Goal: Navigation & Orientation: Go to known website

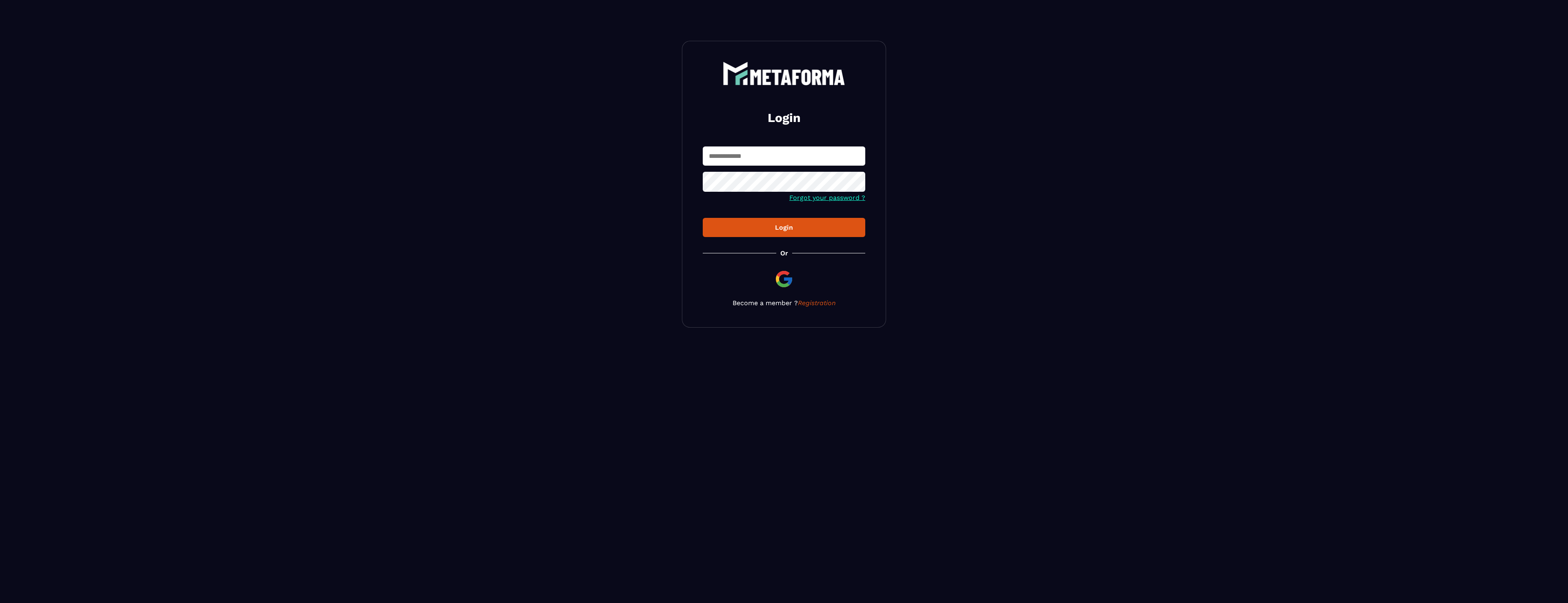
click at [774, 149] on input "text" at bounding box center [784, 156] width 163 height 19
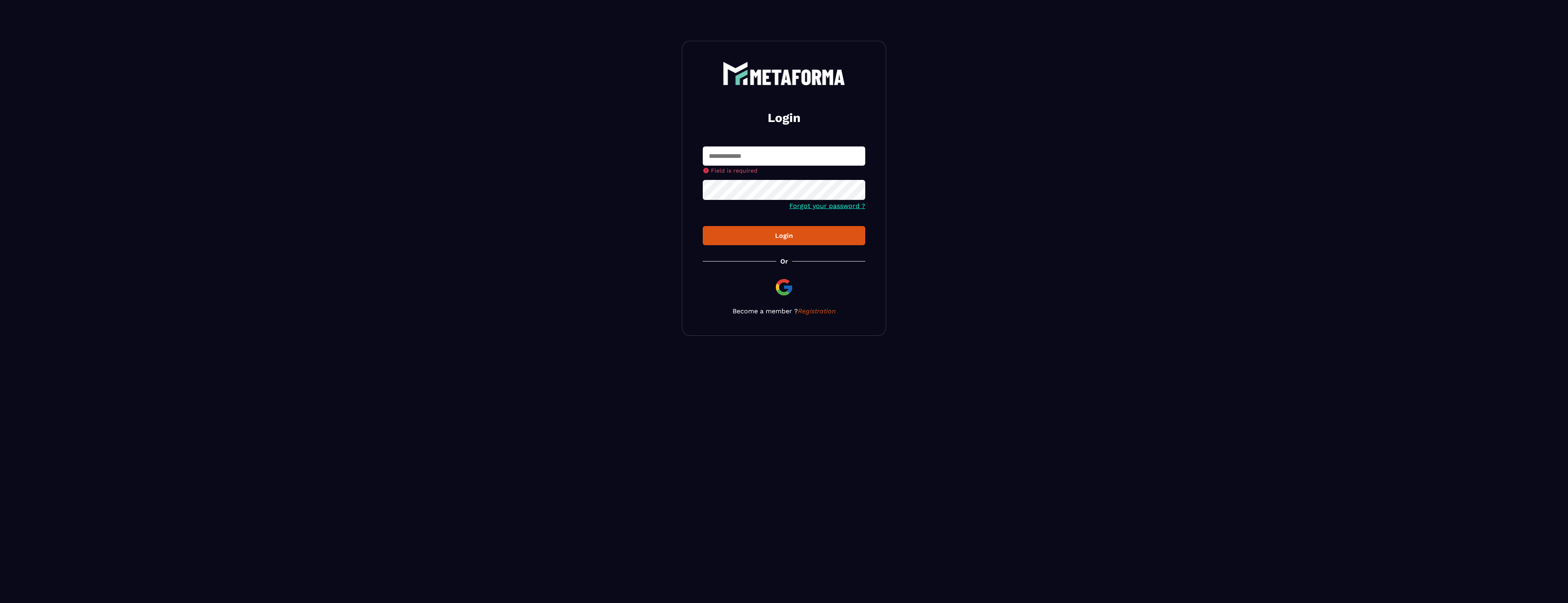
type input "**********"
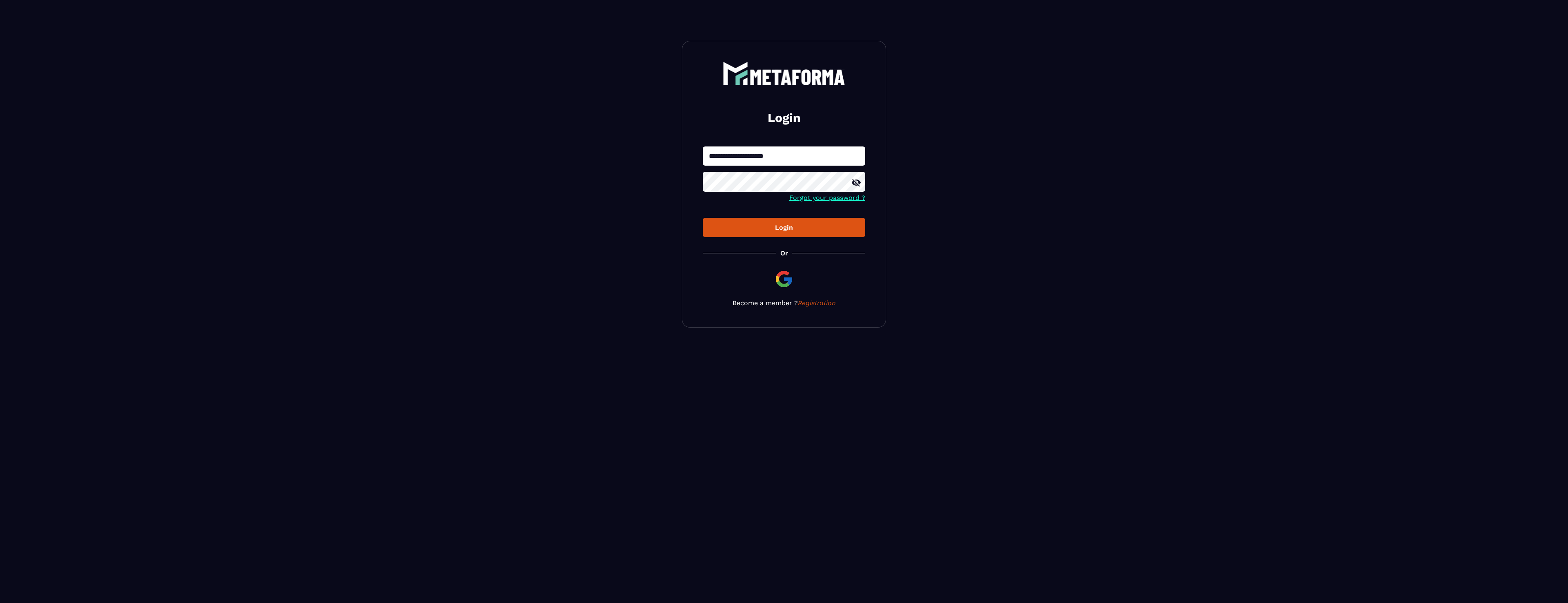
click at [732, 226] on div "Login" at bounding box center [784, 228] width 150 height 8
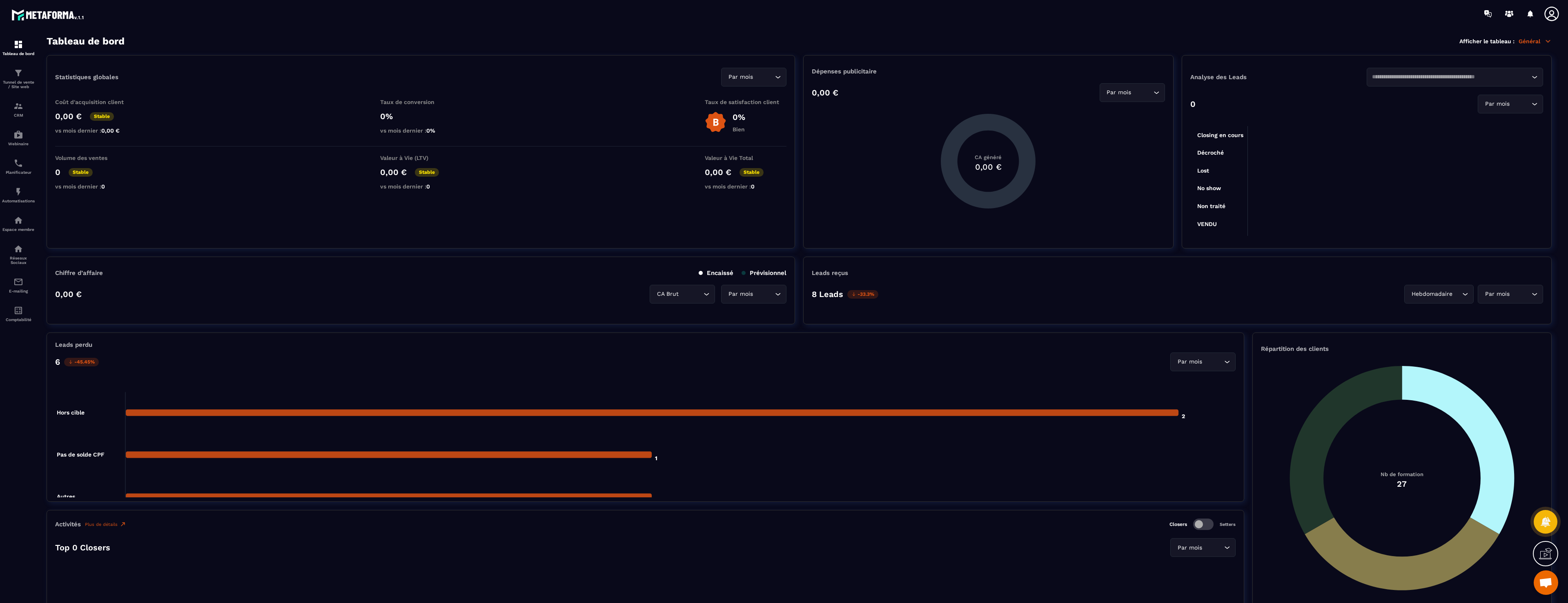
click at [1556, 19] on icon at bounding box center [1552, 13] width 16 height 16
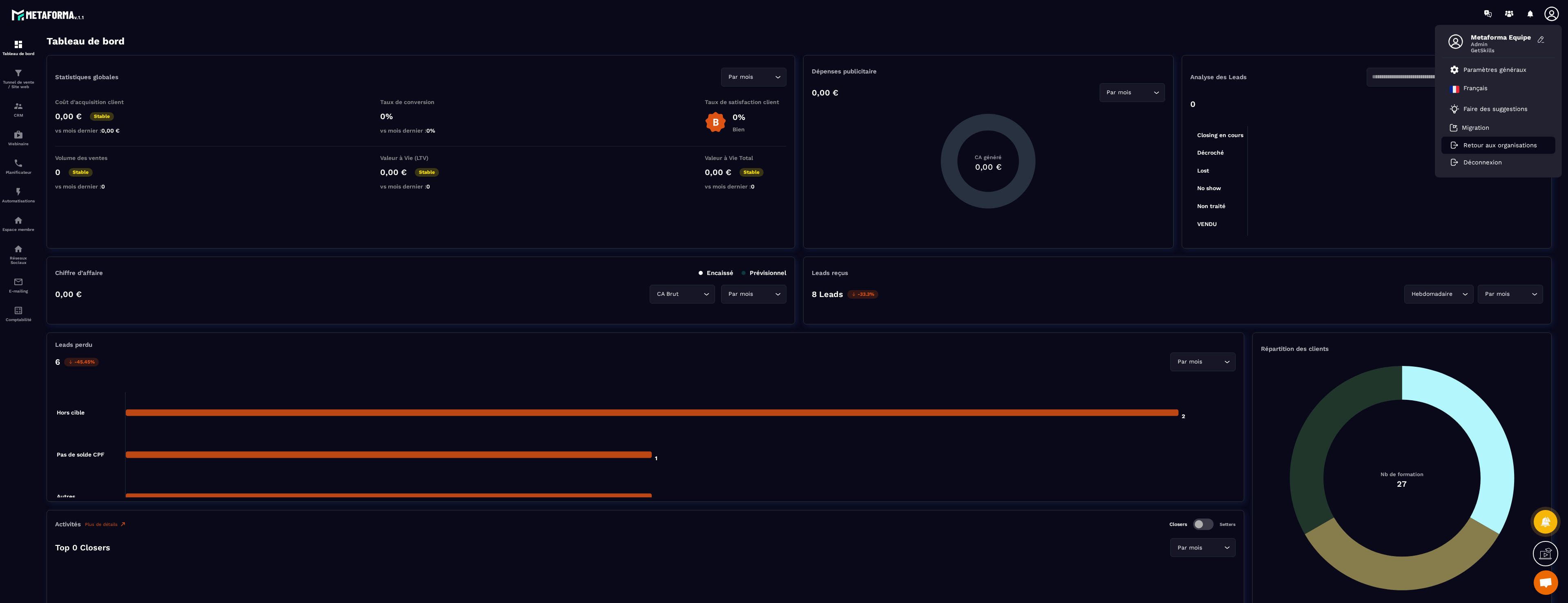
click at [1497, 145] on p "Retour aux organisations" at bounding box center [1500, 145] width 74 height 7
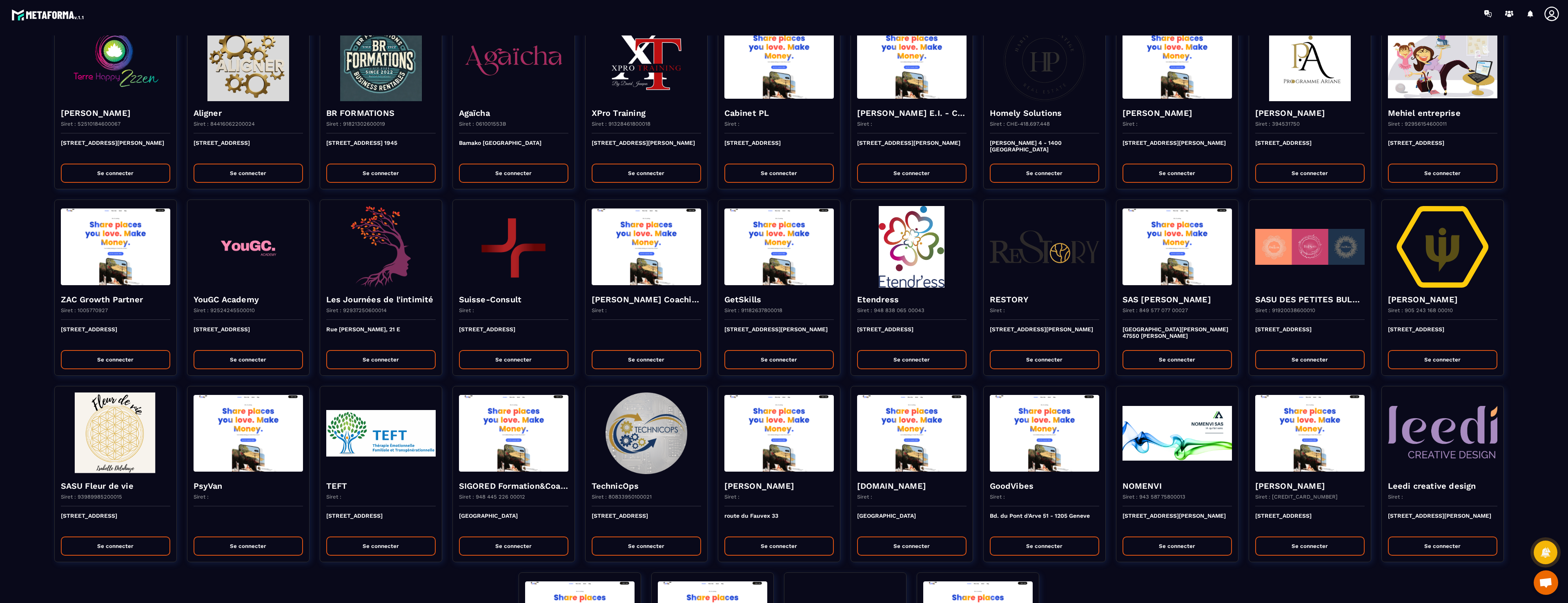
scroll to position [253, 0]
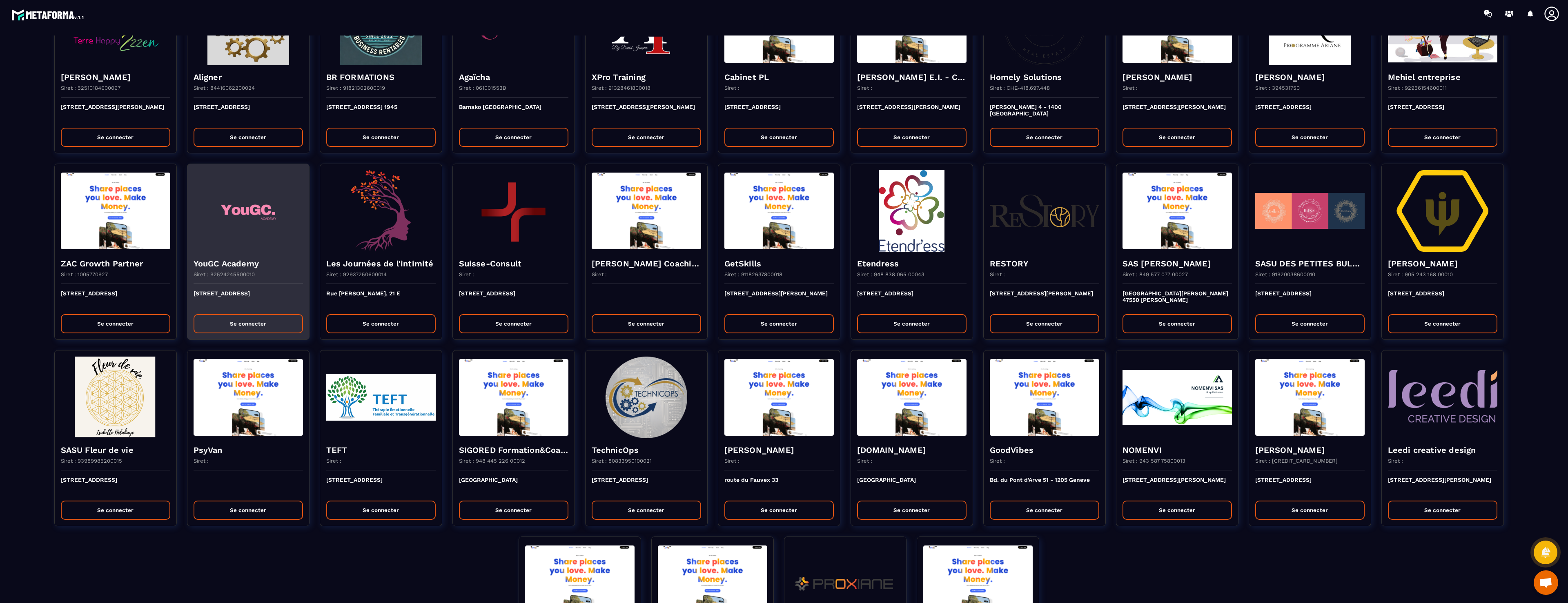
click at [258, 322] on button "Se connecter" at bounding box center [248, 324] width 110 height 19
